Goal: Task Accomplishment & Management: Complete application form

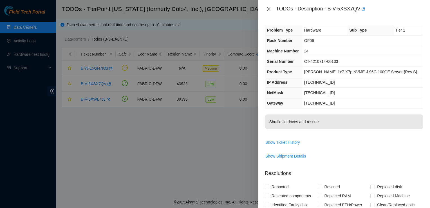
click at [270, 9] on icon "close" at bounding box center [268, 9] width 4 height 4
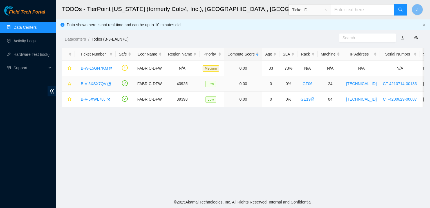
click at [90, 83] on link "B-V-5XSX7QV" at bounding box center [94, 83] width 26 height 4
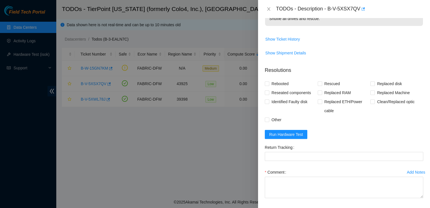
scroll to position [103, 0]
click at [284, 133] on span "Run Hardware Test" at bounding box center [286, 133] width 34 height 6
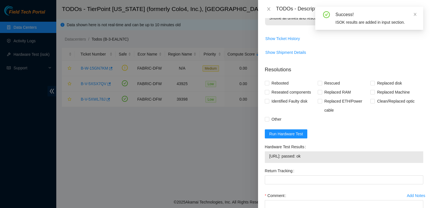
click at [267, 146] on label "Hardware Test Results" at bounding box center [286, 146] width 43 height 9
click at [328, 81] on span "Rescued" at bounding box center [332, 82] width 20 height 9
click at [321, 81] on input "Rescued" at bounding box center [319, 83] width 4 height 4
checkbox input "true"
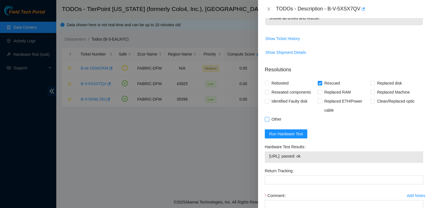
click at [274, 117] on span "Other" at bounding box center [276, 118] width 14 height 9
click at [269, 117] on input "Other" at bounding box center [267, 119] width 4 height 4
checkbox input "true"
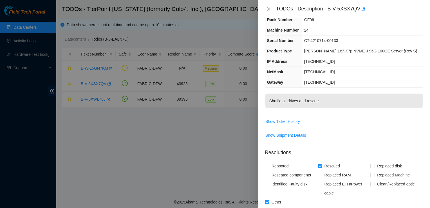
scroll to position [13, 0]
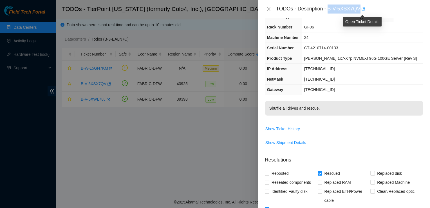
drag, startPoint x: 328, startPoint y: 9, endPoint x: 363, endPoint y: 8, distance: 34.6
click at [363, 8] on div "TODOs - Description - B-V-5XSX7QV" at bounding box center [349, 8] width 147 height 9
copy div "B-V-5XSX7QV"
click at [289, 150] on td "Show Shipment Details" at bounding box center [344, 145] width 158 height 14
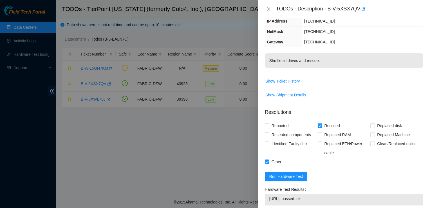
scroll to position [62, 0]
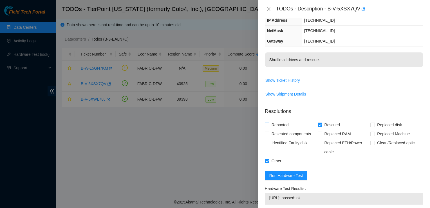
click at [280, 122] on span "Rebooted" at bounding box center [280, 124] width 22 height 9
click at [269, 122] on input "Rebooted" at bounding box center [267, 124] width 4 height 4
checkbox input "true"
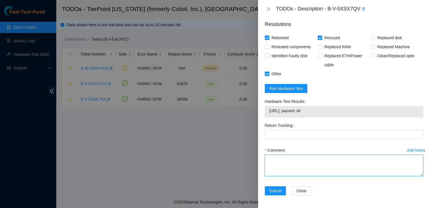
click at [276, 156] on textarea "Comment" at bounding box center [344, 164] width 158 height 21
paste textarea "Powered down machine safely, shuffled, rescued, and passed ISOK."
type textarea "Powered down machine safely, shuffled, rescued, and passed ISOK."
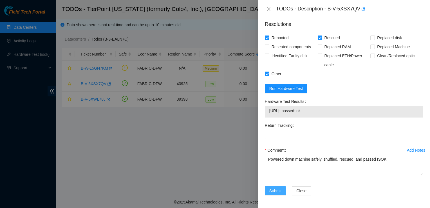
click at [276, 188] on span "Submit" at bounding box center [275, 190] width 12 height 6
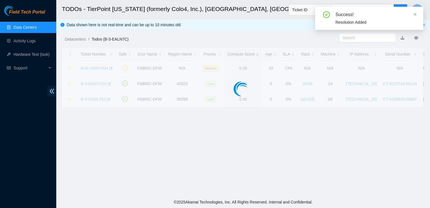
scroll to position [151, 0]
